Goal: Complete application form

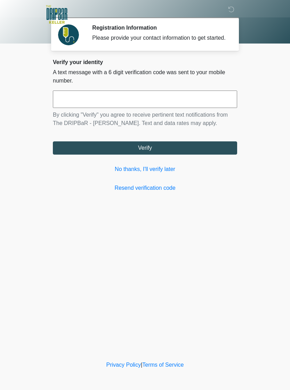
click at [179, 105] on input "text" at bounding box center [145, 98] width 184 height 17
type input "******"
click at [208, 151] on button "Verify" at bounding box center [145, 147] width 184 height 13
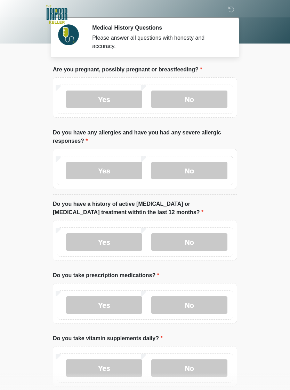
click at [213, 99] on label "No" at bounding box center [189, 98] width 76 height 17
click at [201, 174] on label "No" at bounding box center [189, 170] width 76 height 17
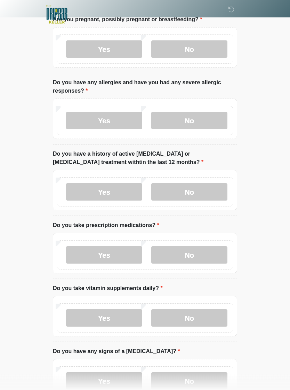
scroll to position [66, 0]
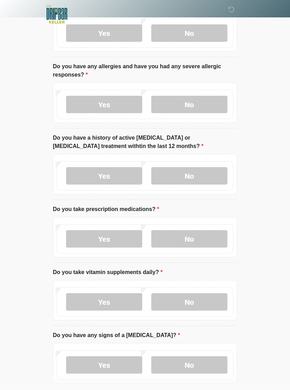
click at [206, 177] on label "No" at bounding box center [189, 175] width 76 height 17
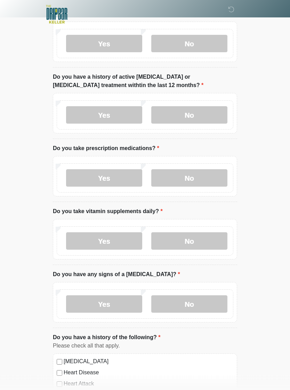
click at [210, 175] on label "No" at bounding box center [189, 177] width 76 height 17
click at [214, 246] on label "No" at bounding box center [189, 240] width 76 height 17
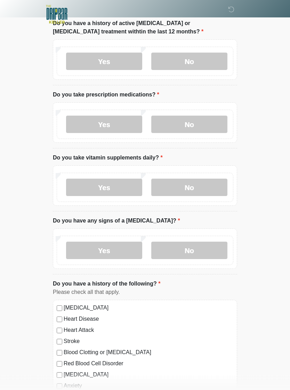
scroll to position [183, 0]
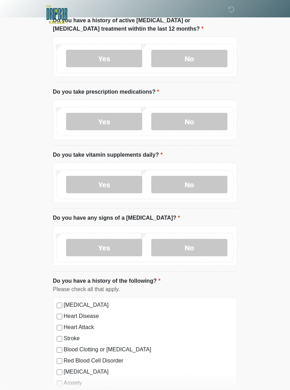
click at [122, 187] on label "Yes" at bounding box center [104, 184] width 76 height 17
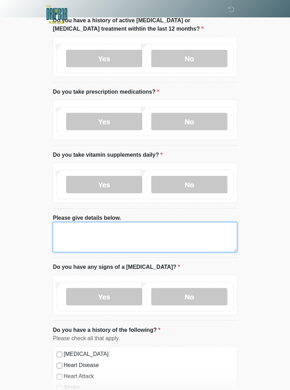
click at [197, 234] on textarea "Please give details below." at bounding box center [145, 237] width 184 height 30
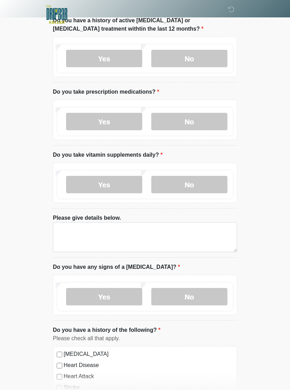
click at [194, 184] on label "No" at bounding box center [189, 184] width 76 height 17
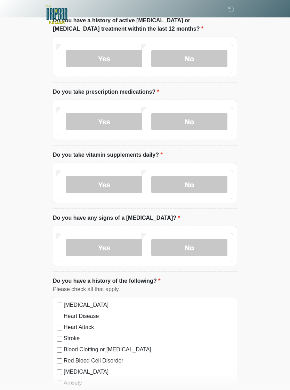
click at [211, 246] on label "No" at bounding box center [189, 247] width 76 height 17
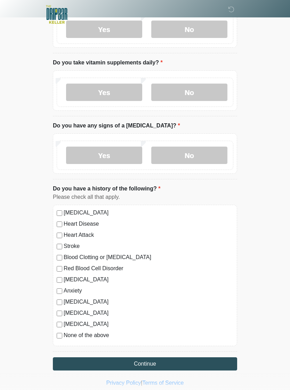
scroll to position [282, 0]
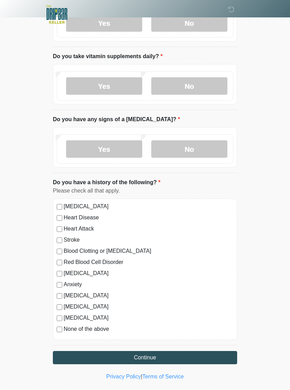
click at [128, 358] on button "Continue" at bounding box center [145, 357] width 184 height 13
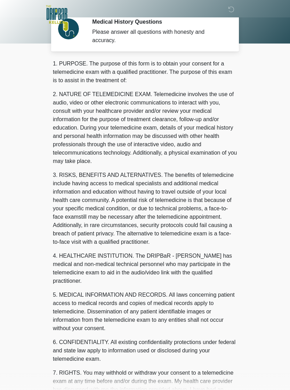
scroll to position [0, 0]
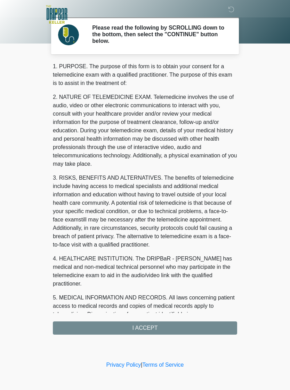
click at [190, 329] on div "1. PURPOSE. The purpose of this form is to obtain your consent for a telemedici…" at bounding box center [145, 198] width 184 height 272
click at [160, 326] on div "1. PURPOSE. The purpose of this form is to obtain your consent for a telemedici…" at bounding box center [145, 198] width 184 height 272
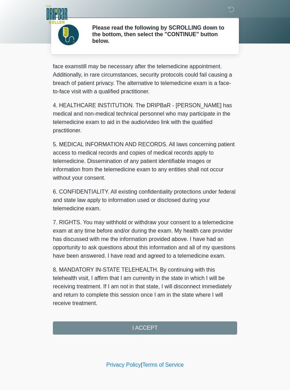
scroll to position [153, 0]
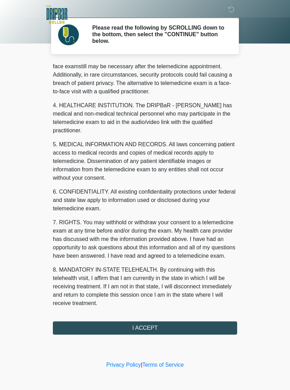
click at [150, 327] on button "I ACCEPT" at bounding box center [145, 327] width 184 height 13
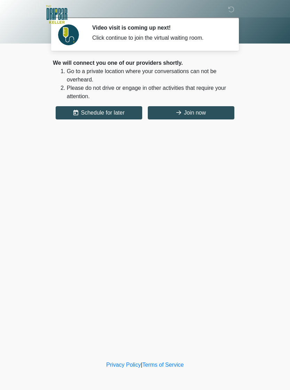
click at [215, 117] on button "Join now" at bounding box center [191, 112] width 87 height 13
